Goal: Transaction & Acquisition: Purchase product/service

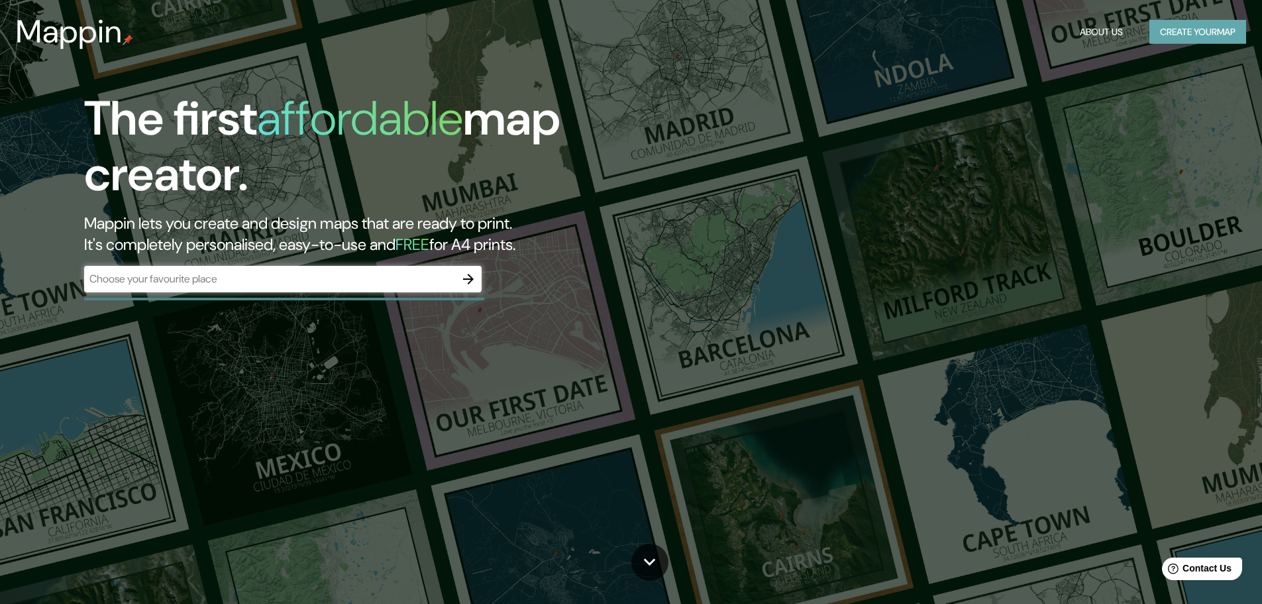
click at [1182, 23] on button "Create your map" at bounding box center [1198, 32] width 97 height 25
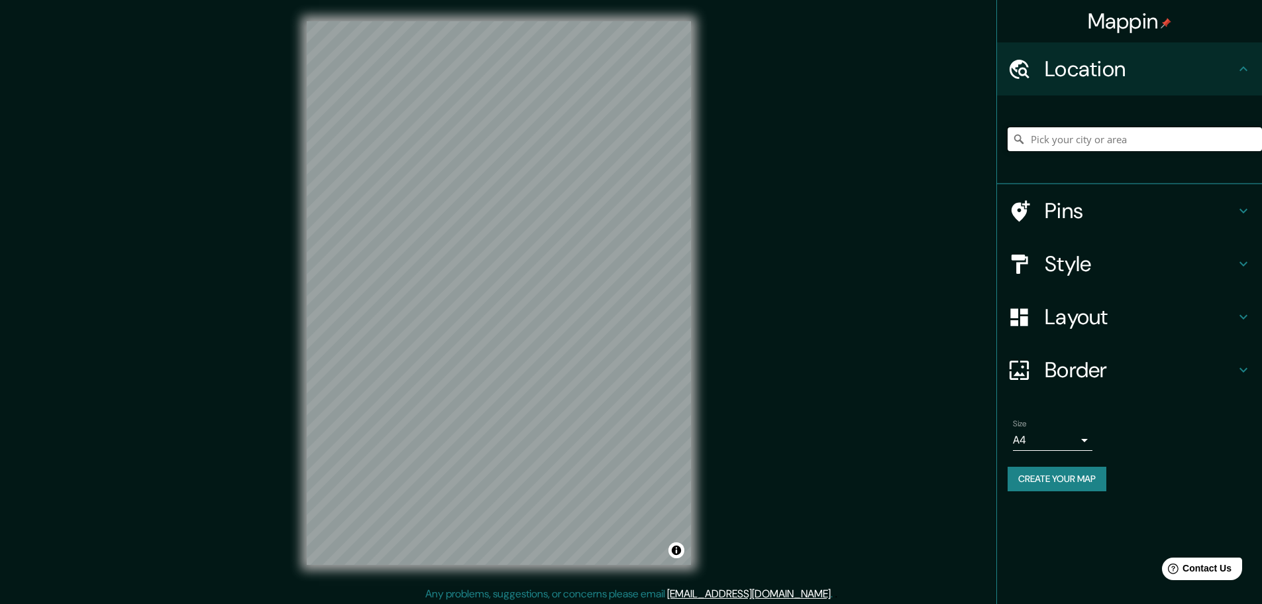
click at [1097, 142] on input "Pick your city or area" at bounding box center [1135, 139] width 254 height 24
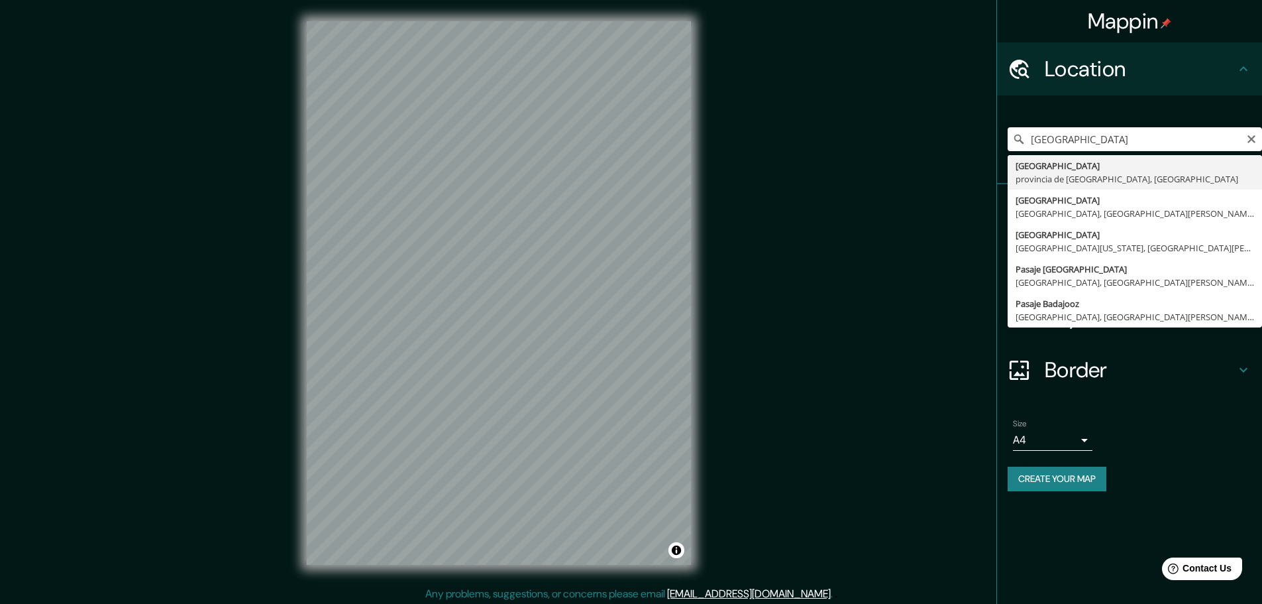
type input "[GEOGRAPHIC_DATA], [GEOGRAPHIC_DATA], [GEOGRAPHIC_DATA]"
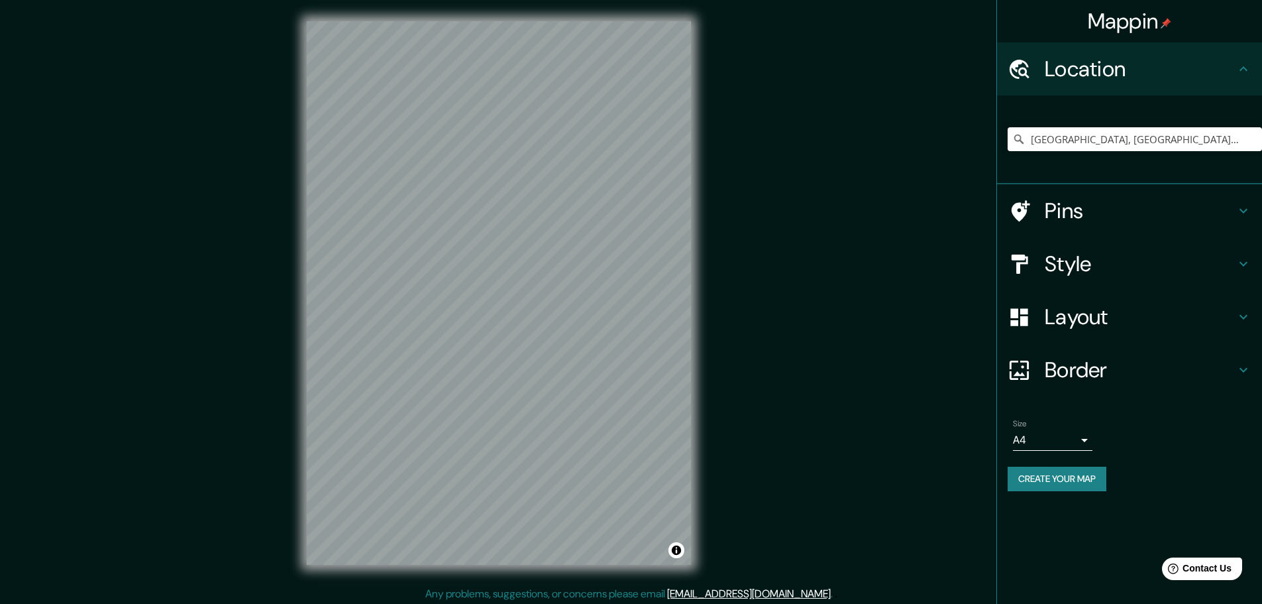
click at [1068, 374] on h4 "Border" at bounding box center [1140, 370] width 191 height 27
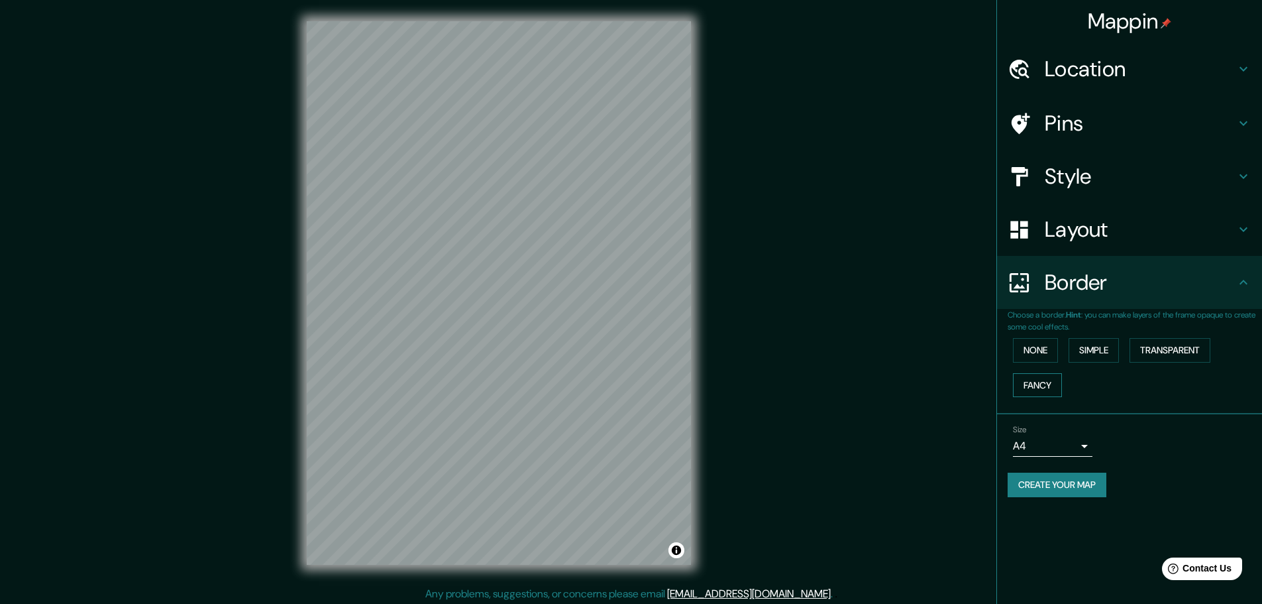
click at [1043, 388] on button "Fancy" at bounding box center [1037, 385] width 49 height 25
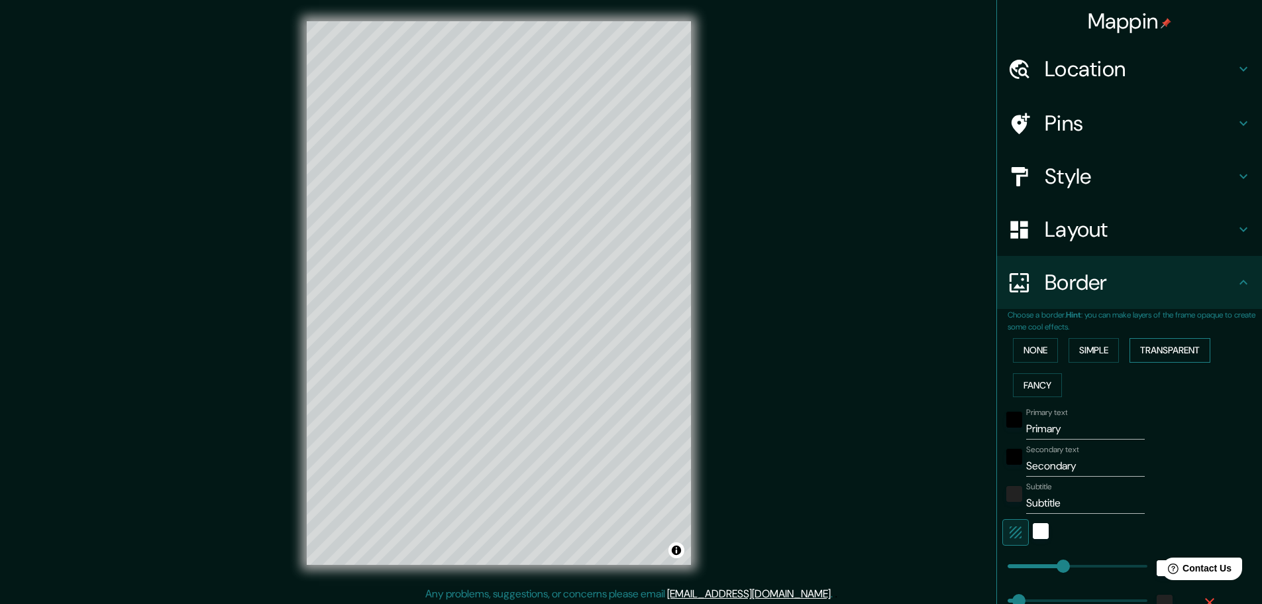
click at [1164, 341] on button "Transparent" at bounding box center [1170, 350] width 81 height 25
click at [1088, 360] on button "Simple" at bounding box center [1094, 350] width 50 height 25
click at [1032, 353] on button "None" at bounding box center [1035, 350] width 45 height 25
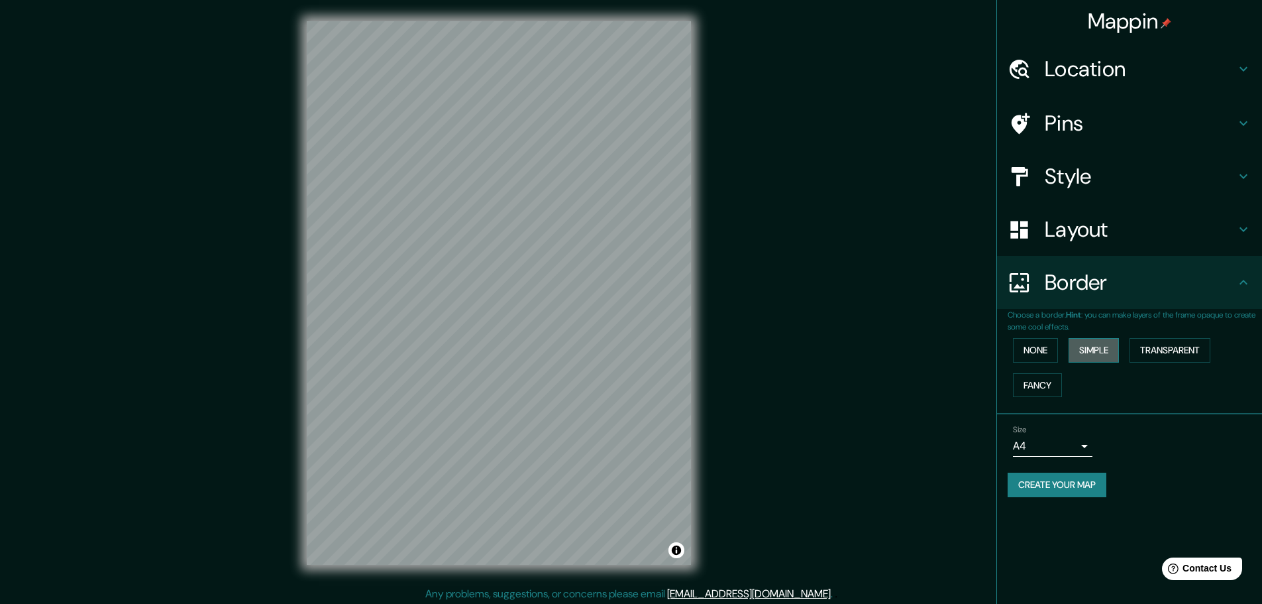
click at [1087, 353] on button "Simple" at bounding box center [1094, 350] width 50 height 25
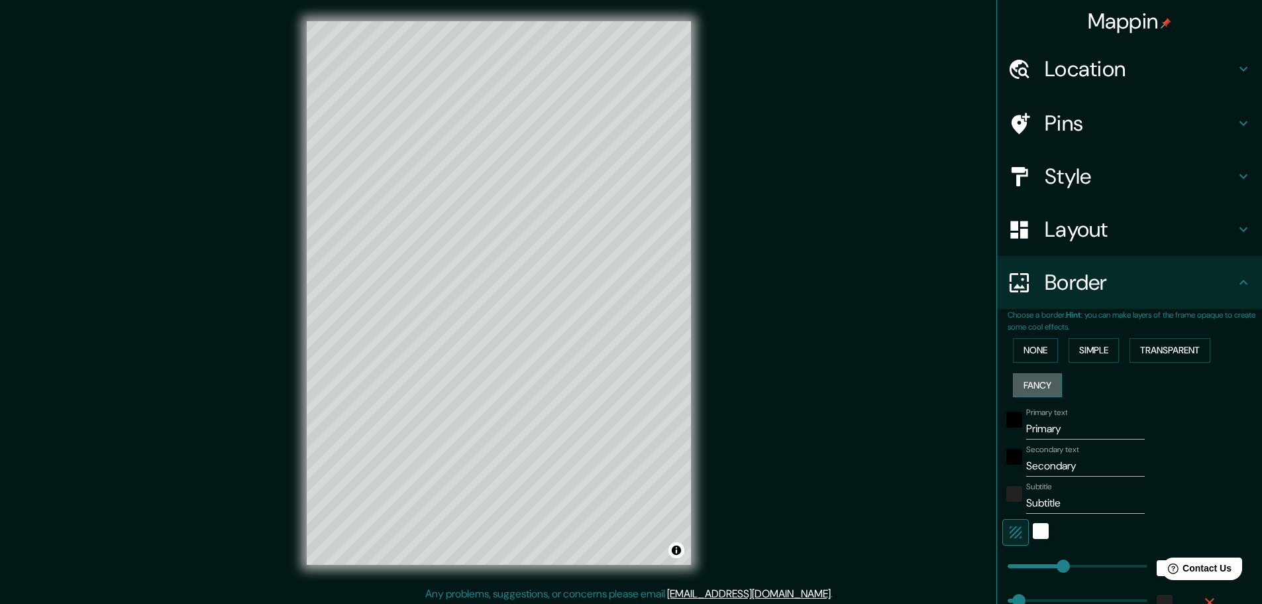
click at [1034, 390] on button "Fancy" at bounding box center [1037, 385] width 49 height 25
click at [1017, 356] on button "None" at bounding box center [1035, 350] width 45 height 25
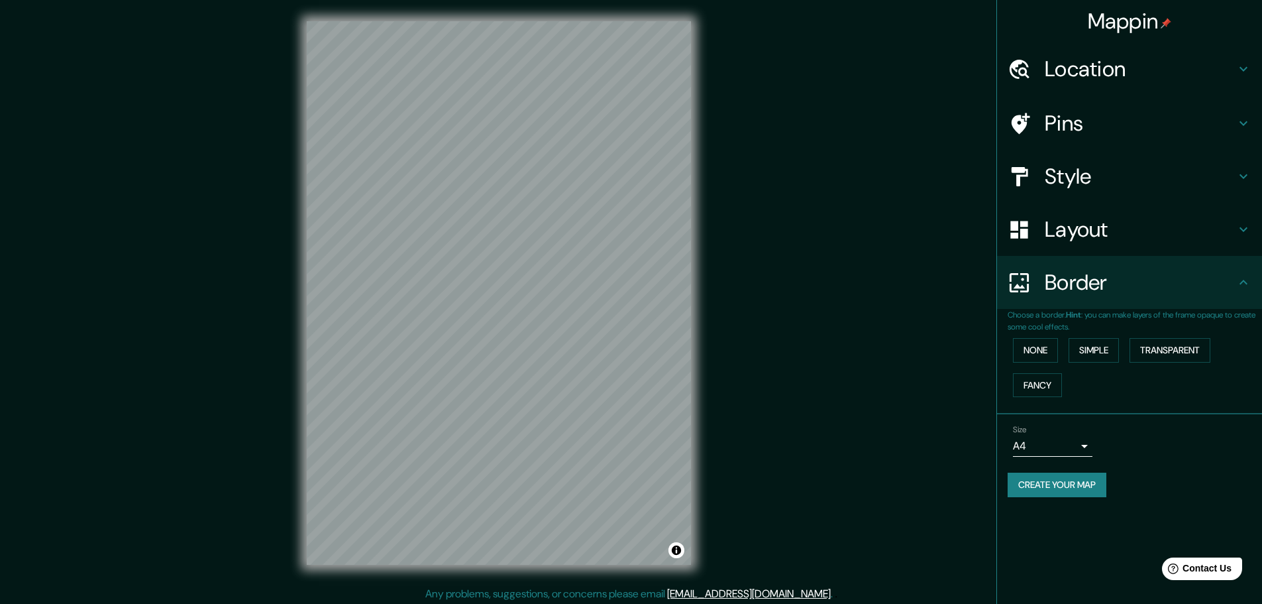
click at [1068, 234] on h4 "Layout" at bounding box center [1140, 229] width 191 height 27
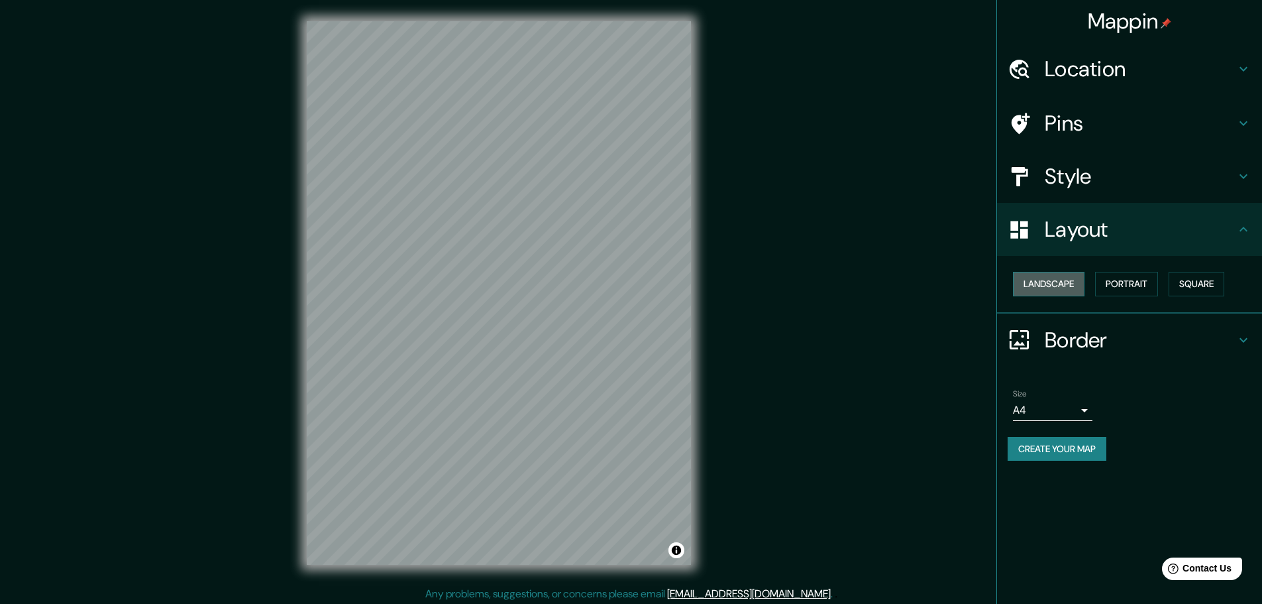
click at [1060, 277] on button "Landscape" at bounding box center [1049, 284] width 72 height 25
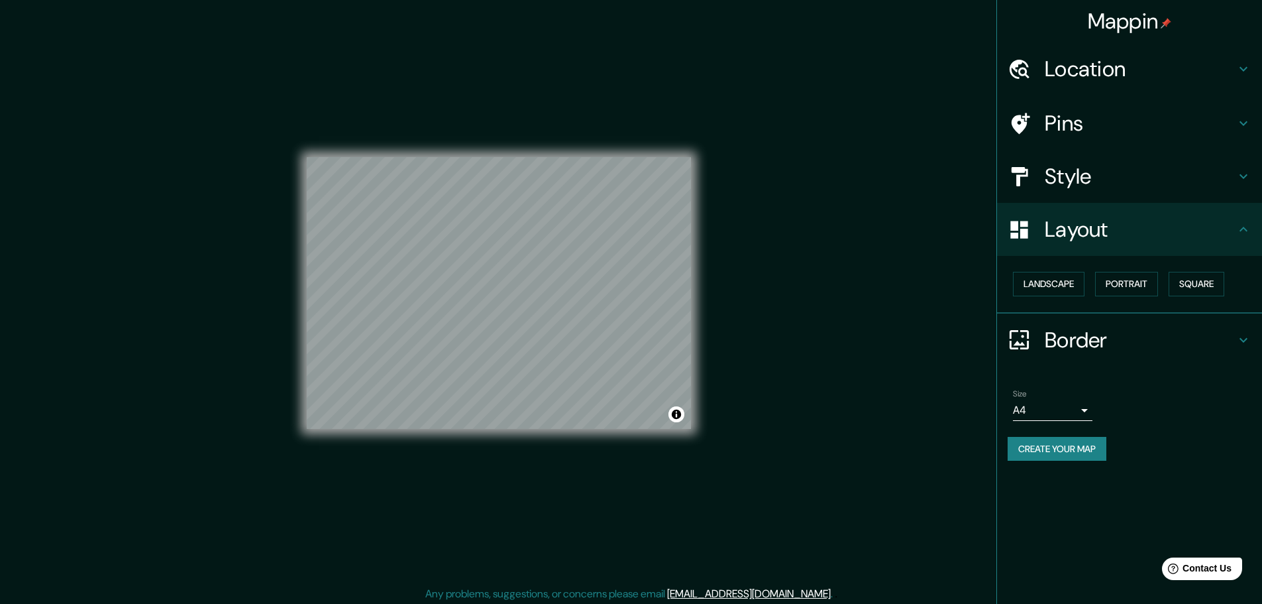
click at [1101, 181] on h4 "Style" at bounding box center [1140, 176] width 191 height 27
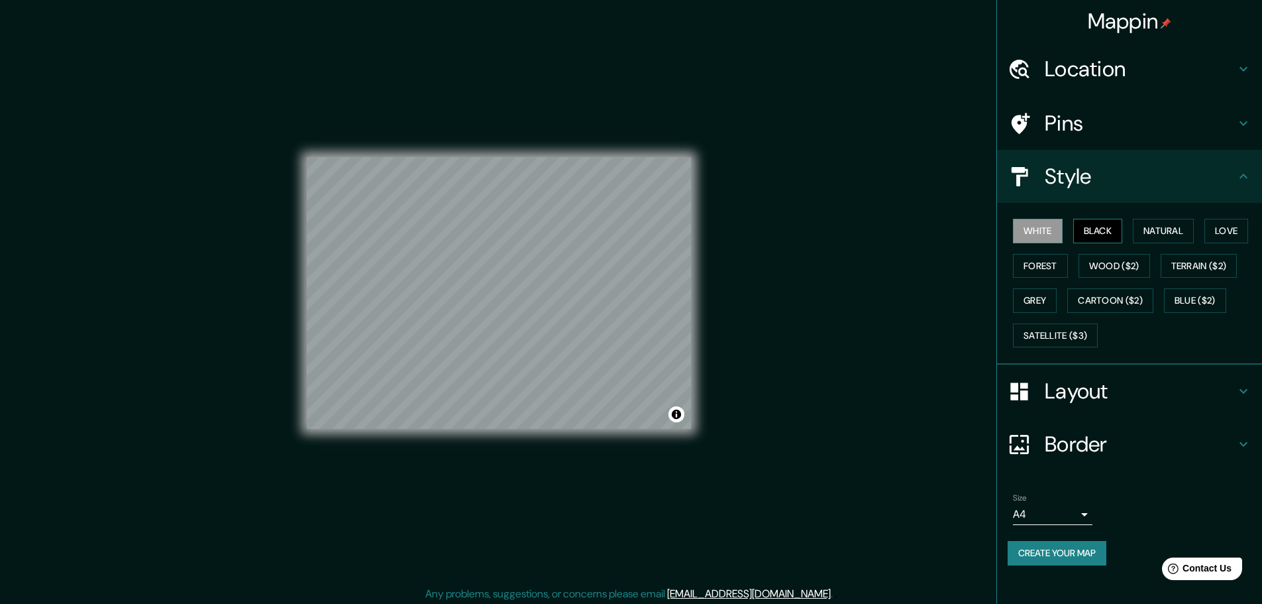
click at [1087, 231] on button "Black" at bounding box center [1099, 231] width 50 height 25
click at [1076, 184] on h4 "Style" at bounding box center [1140, 176] width 191 height 27
click at [1071, 112] on h4 "Pins" at bounding box center [1140, 123] width 191 height 27
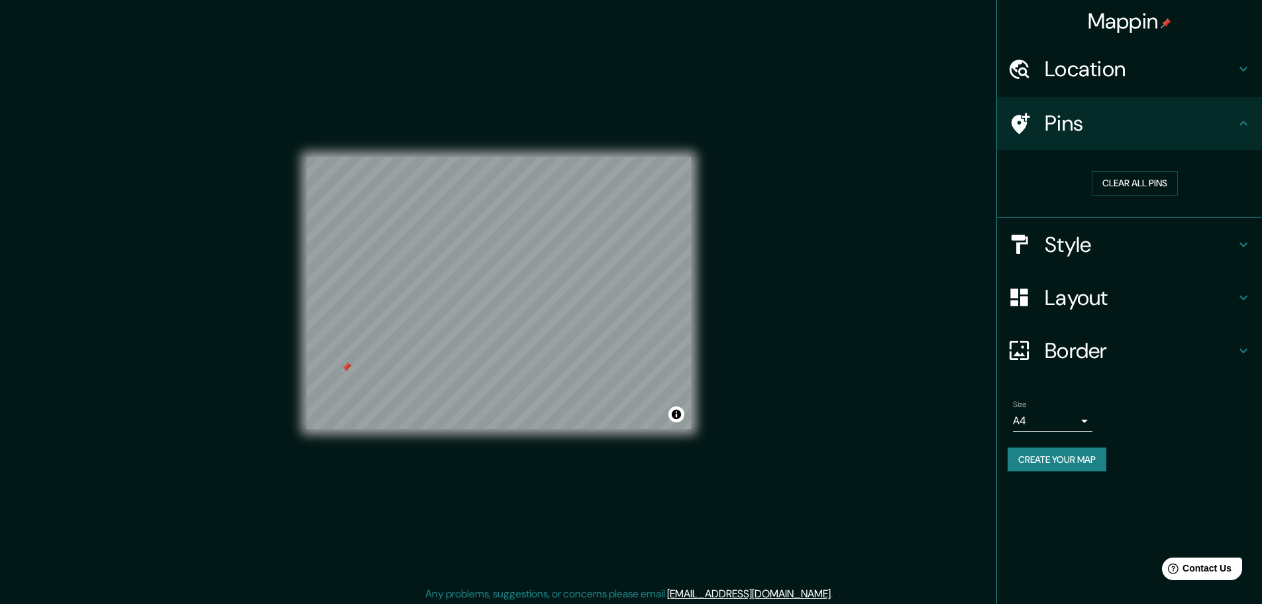
click at [1087, 463] on button "Create your map" at bounding box center [1057, 459] width 99 height 25
click at [1057, 454] on button "Create your map" at bounding box center [1057, 459] width 99 height 25
click at [895, 195] on div "Mappin Location Badajoz, provincia de Badajoz, España Pins Clear all pins Style…" at bounding box center [631, 303] width 1262 height 607
click at [1083, 463] on div "Create your map" at bounding box center [1130, 459] width 244 height 25
click at [1083, 461] on div "Create your map" at bounding box center [1130, 459] width 244 height 25
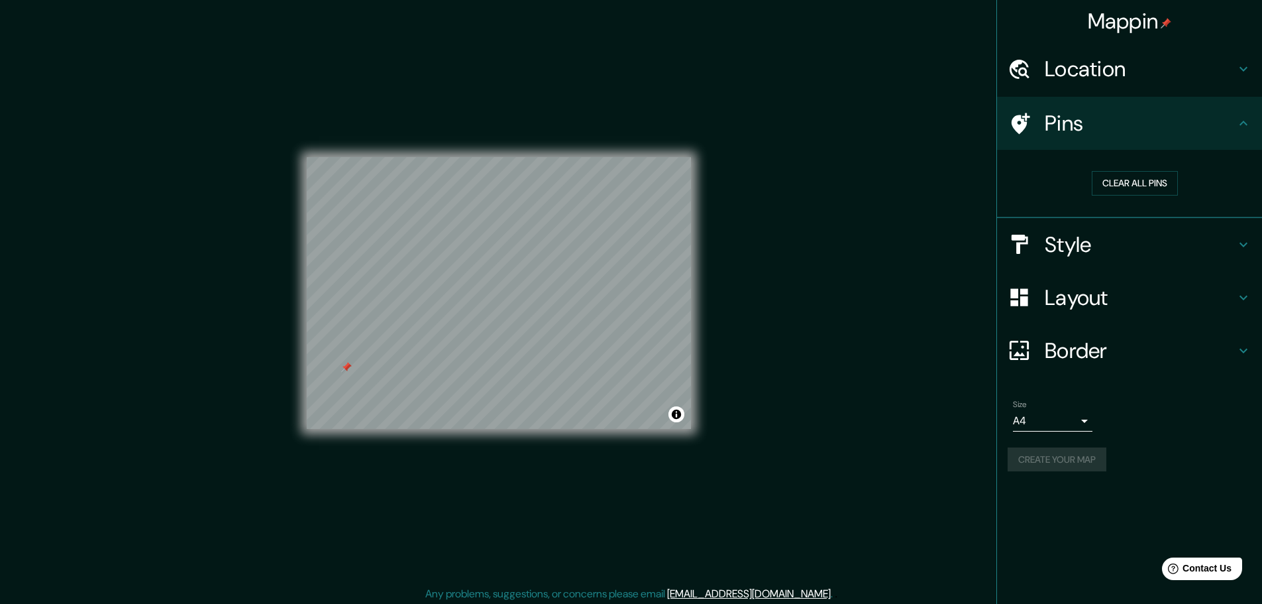
click at [1083, 461] on div "Create your map" at bounding box center [1130, 459] width 244 height 25
click at [881, 486] on div "Mappin Location Badajoz, provincia de Badajoz, España Pins Clear all pins Style…" at bounding box center [631, 303] width 1262 height 607
click at [1099, 559] on div "Mappin Location Badajoz, provincia de Badajoz, España Pins Clear all pins Style…" at bounding box center [1130, 302] width 266 height 604
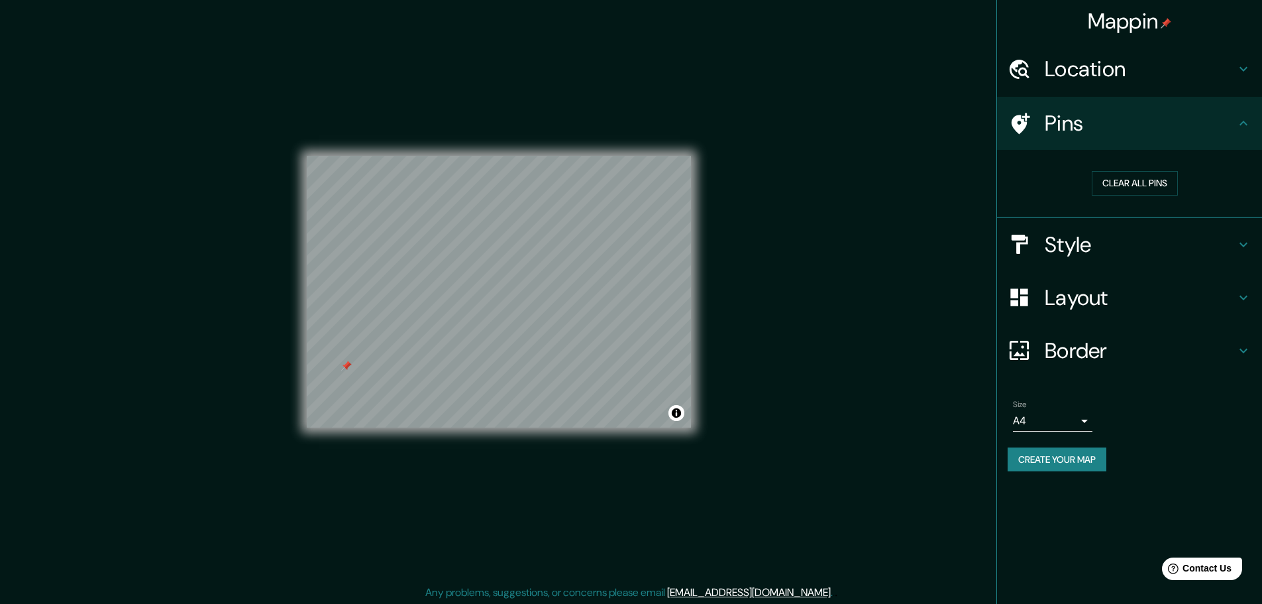
scroll to position [3, 0]
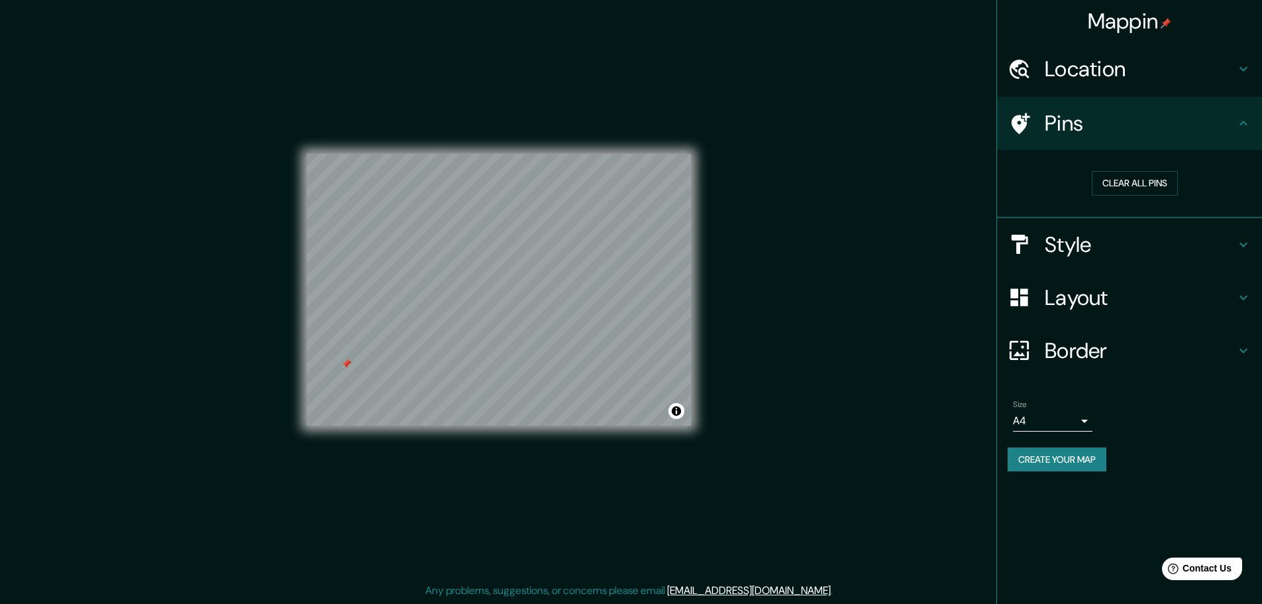
click at [1075, 462] on button "Create your map" at bounding box center [1057, 459] width 99 height 25
click at [1075, 462] on div "Create your map" at bounding box center [1130, 459] width 244 height 25
click at [1138, 177] on button "Clear all pins" at bounding box center [1135, 183] width 86 height 25
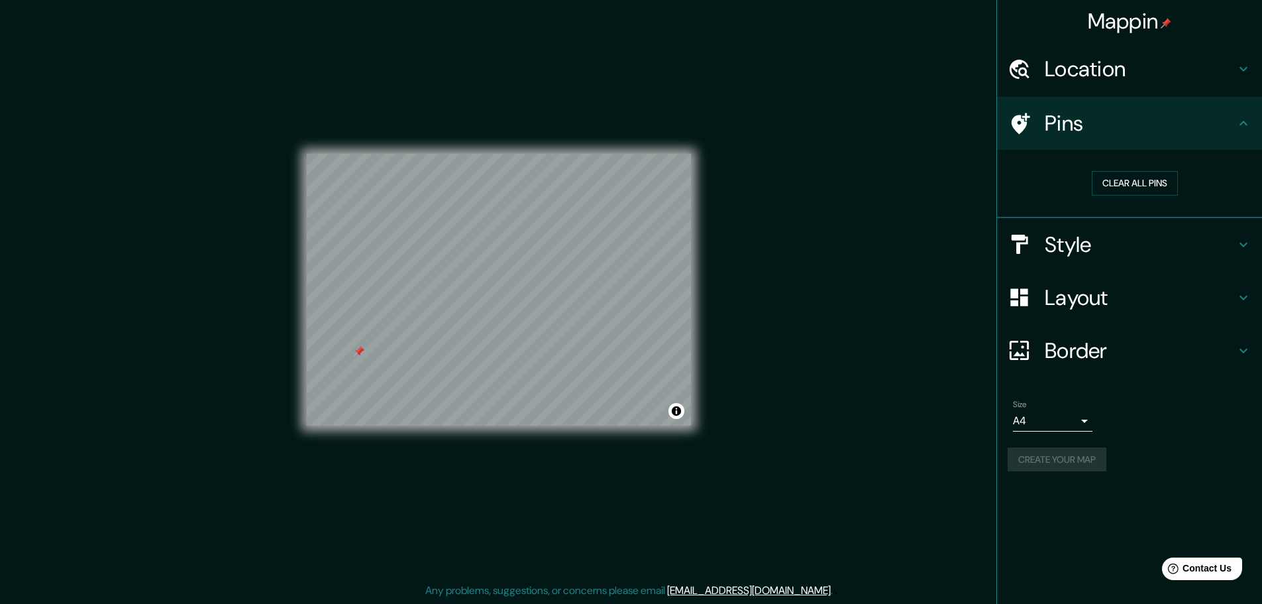
click at [354, 356] on div at bounding box center [359, 351] width 11 height 11
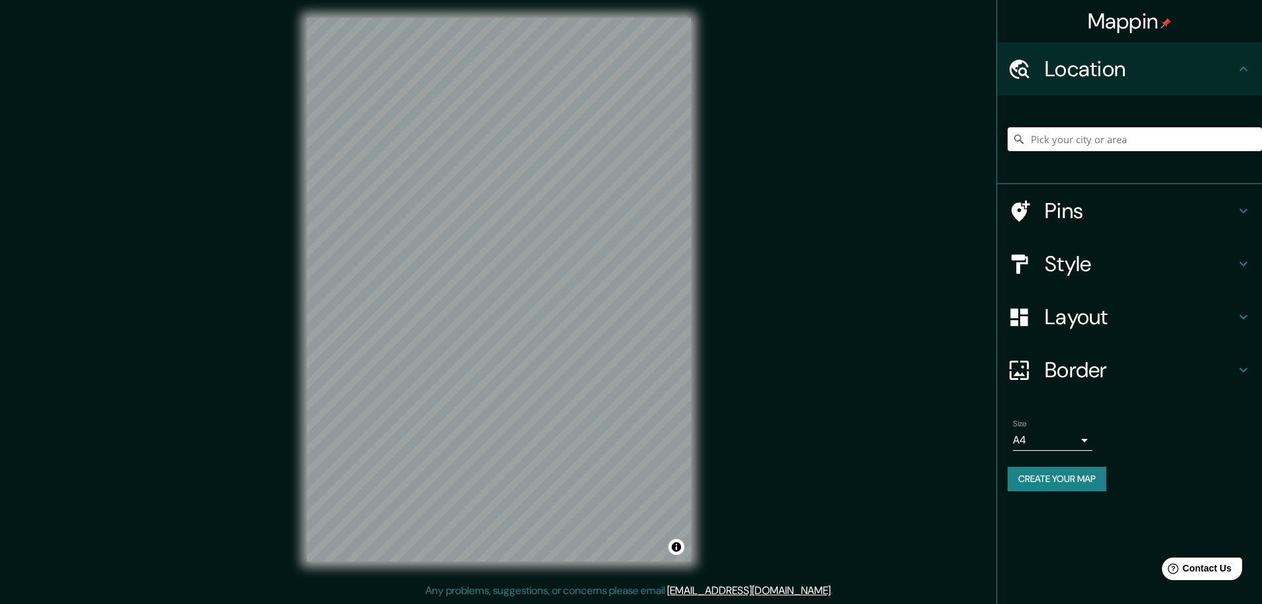
click at [1121, 204] on h4 "Pins" at bounding box center [1140, 210] width 191 height 27
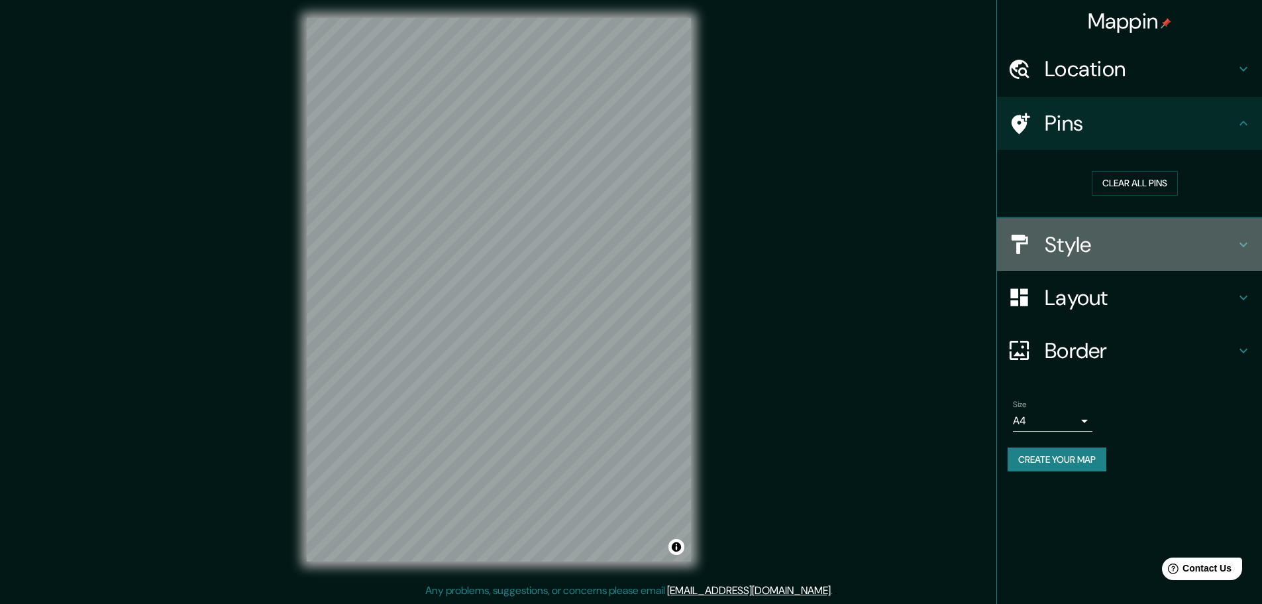
click at [1013, 256] on div "Style" at bounding box center [1129, 244] width 265 height 53
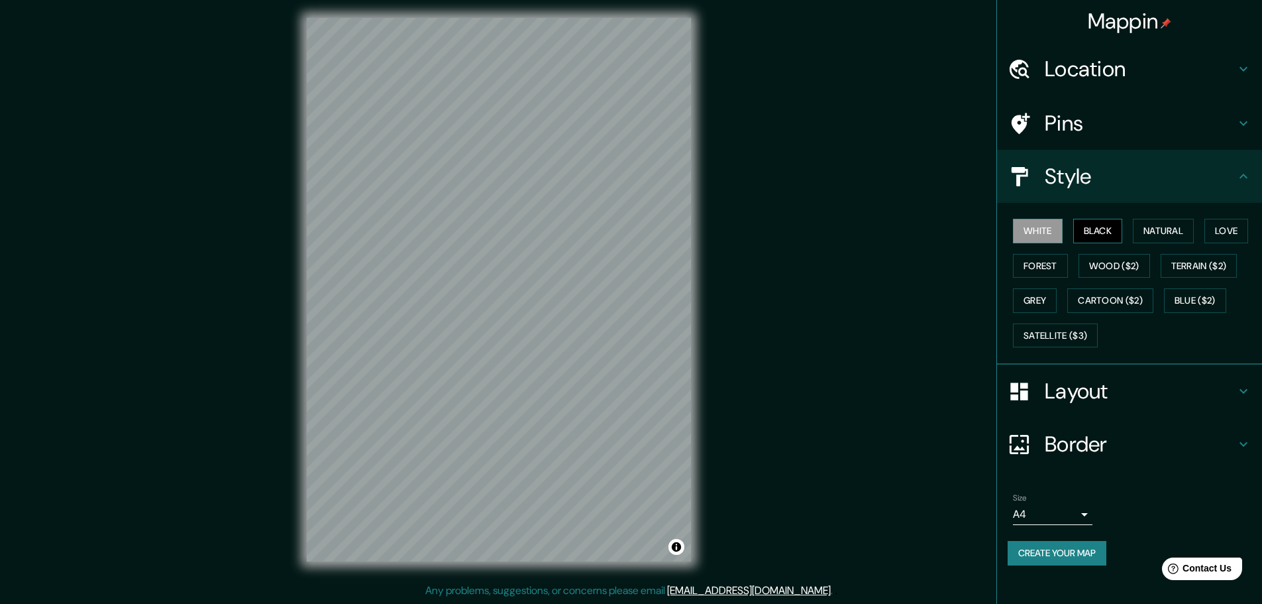
click at [1104, 222] on button "Black" at bounding box center [1099, 231] width 50 height 25
click at [1068, 423] on div "Border" at bounding box center [1129, 443] width 265 height 53
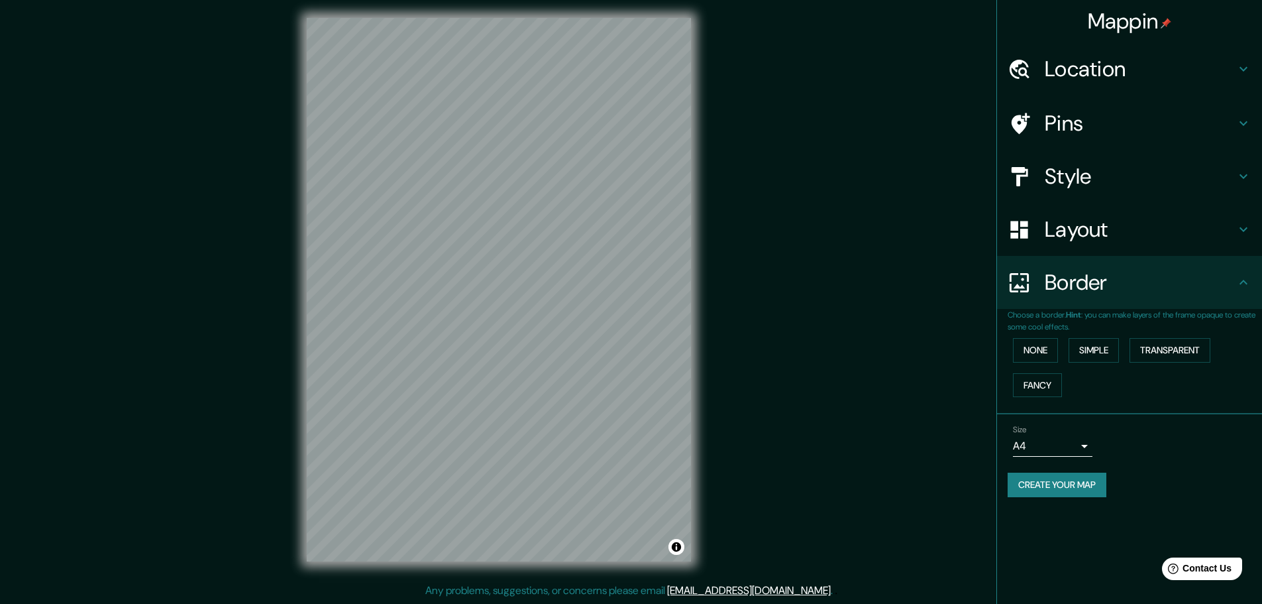
click at [1064, 239] on h4 "Layout" at bounding box center [1140, 229] width 191 height 27
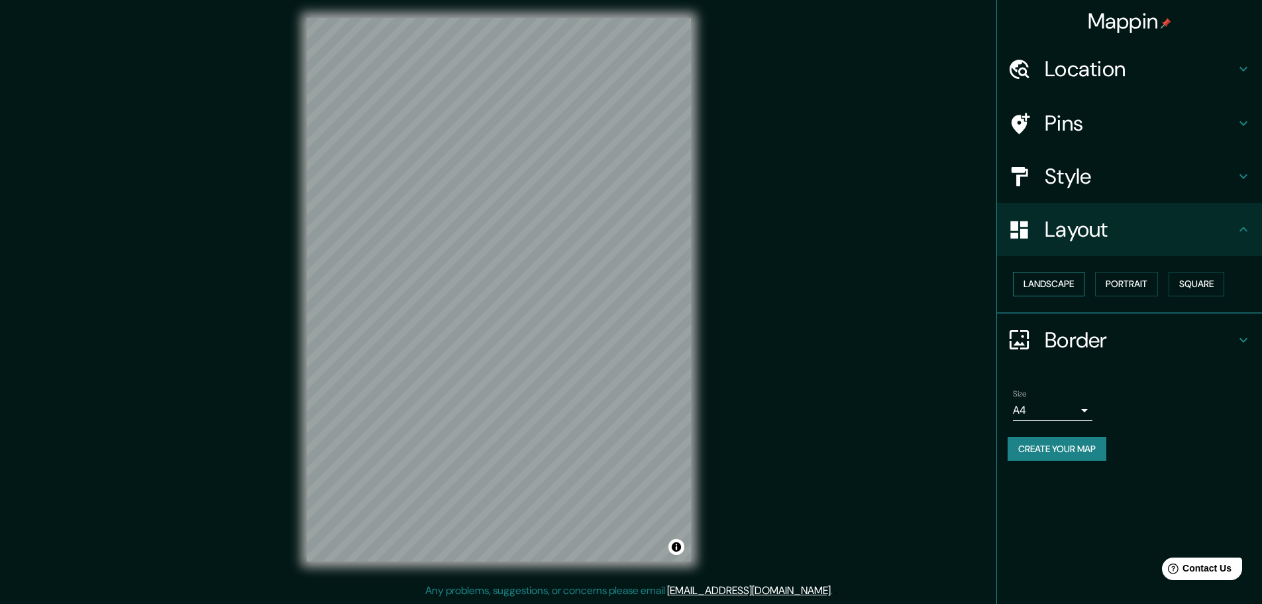
click at [1042, 281] on button "Landscape" at bounding box center [1049, 284] width 72 height 25
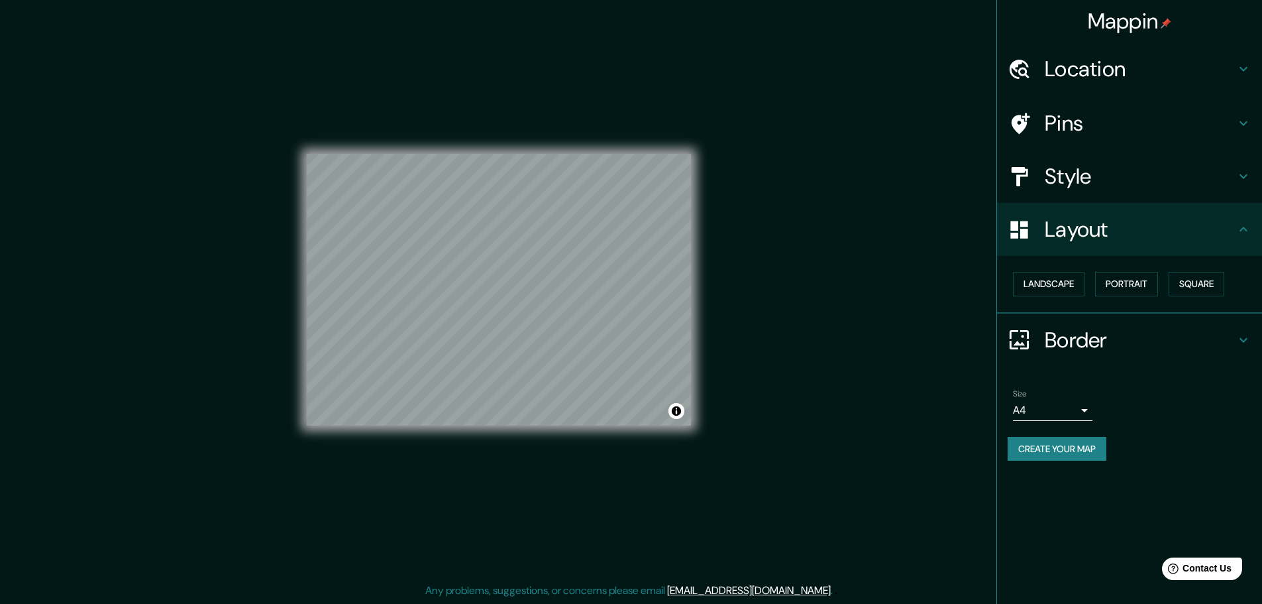
click at [1071, 456] on button "Create your map" at bounding box center [1057, 449] width 99 height 25
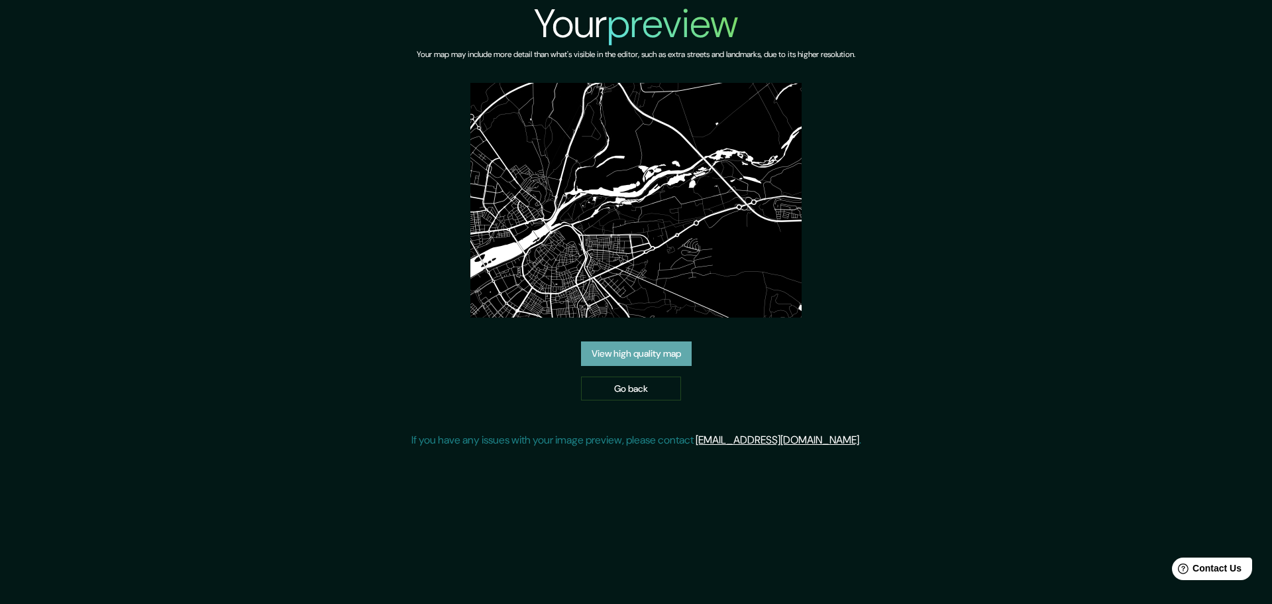
click at [630, 351] on link "View high quality map" at bounding box center [636, 353] width 111 height 25
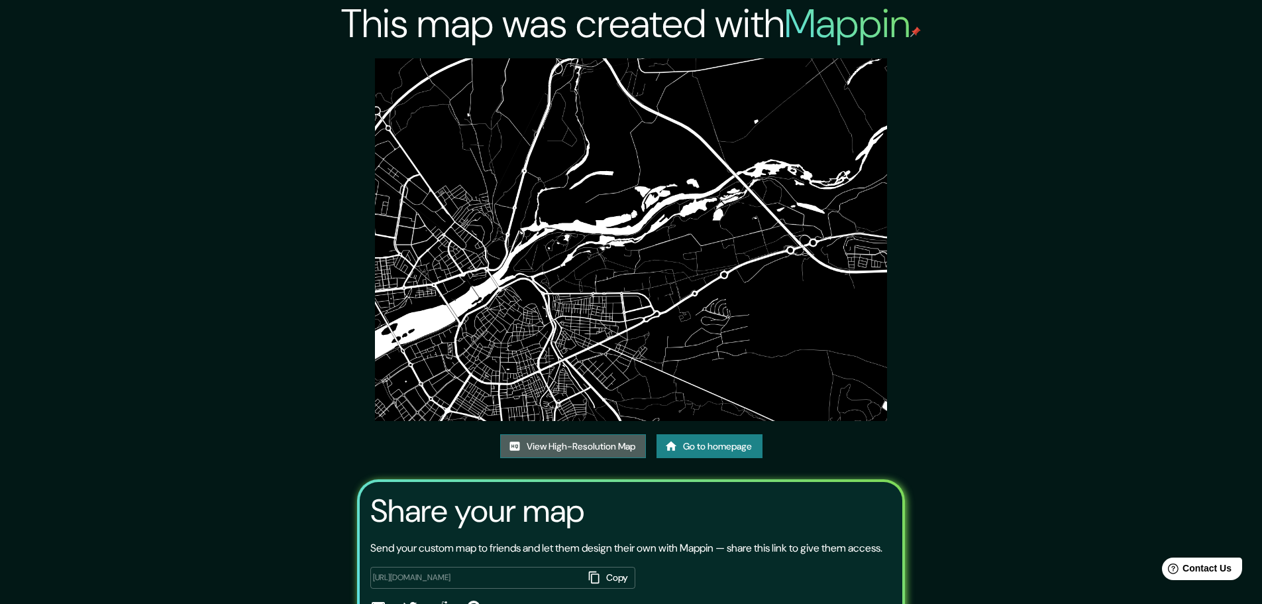
click at [593, 452] on link "View High-Resolution Map" at bounding box center [573, 446] width 146 height 25
